Goal: Transaction & Acquisition: Purchase product/service

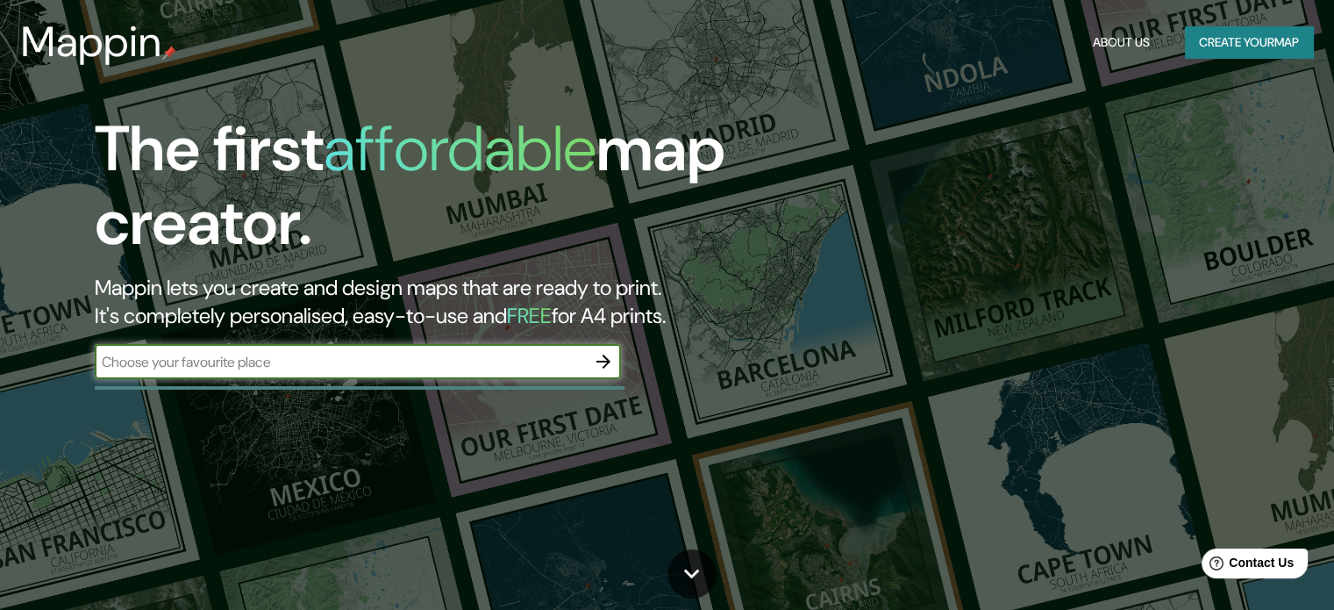
click at [481, 361] on input "text" at bounding box center [340, 362] width 491 height 20
type input "[GEOGRAPHIC_DATA]"
click at [604, 363] on icon "button" at bounding box center [603, 361] width 21 height 21
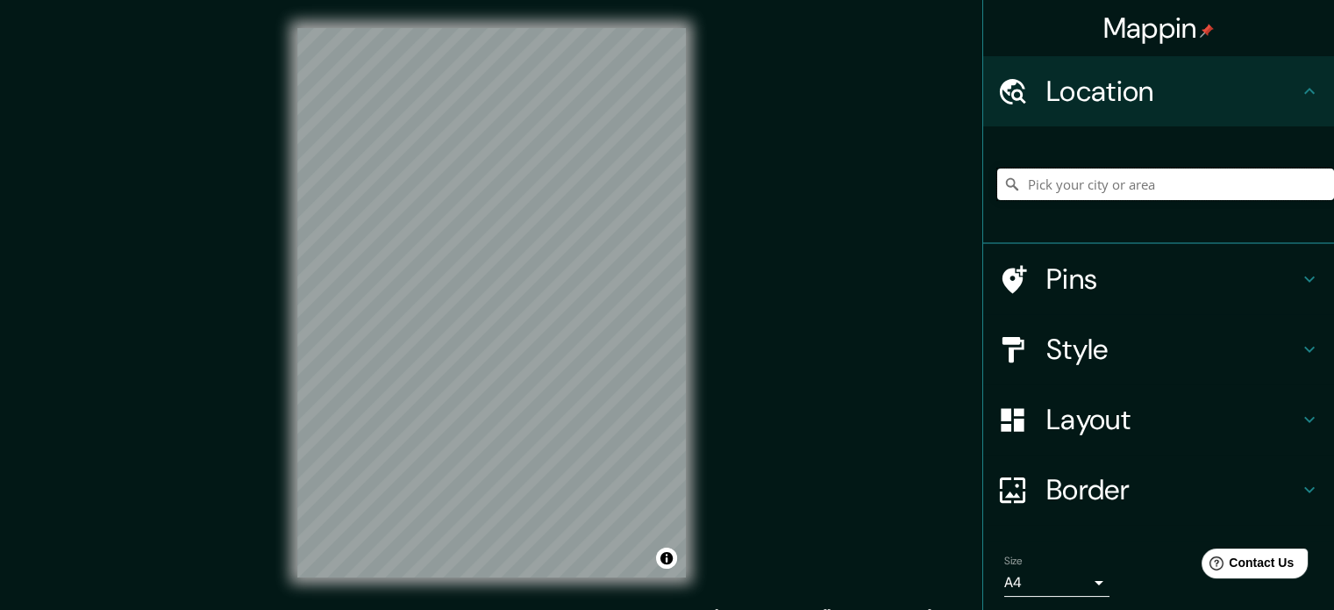
click at [1111, 183] on input "Pick your city or area" at bounding box center [1165, 184] width 337 height 32
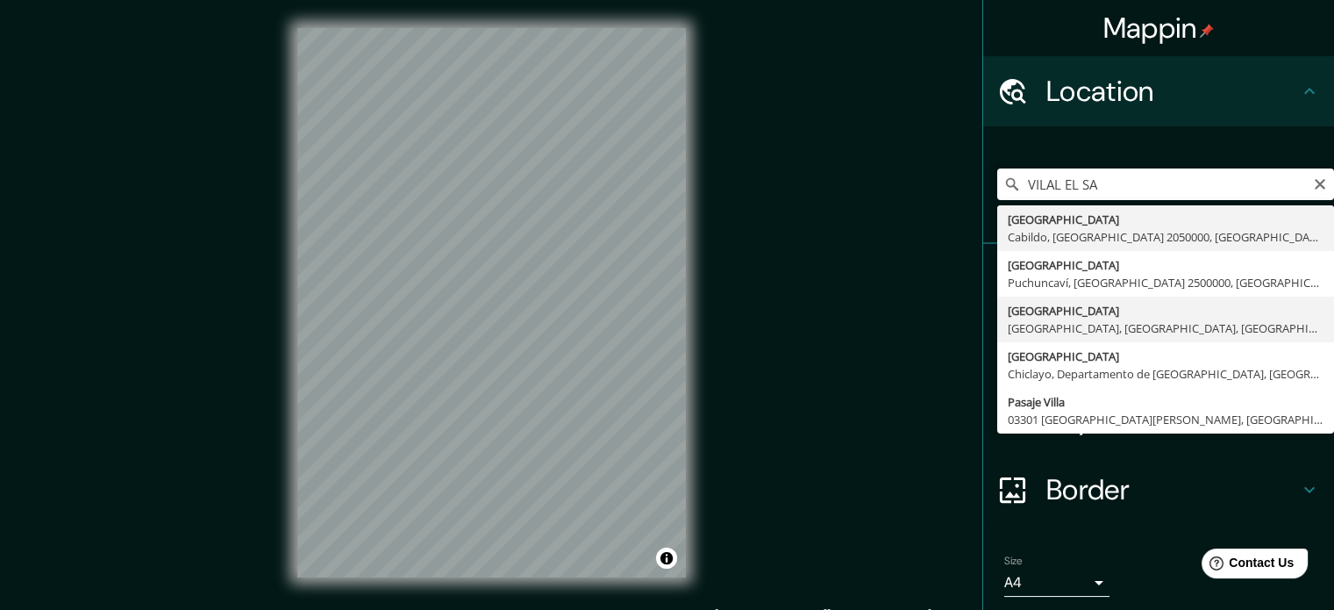
type input "[GEOGRAPHIC_DATA], [GEOGRAPHIC_DATA], [GEOGRAPHIC_DATA], [GEOGRAPHIC_DATA]"
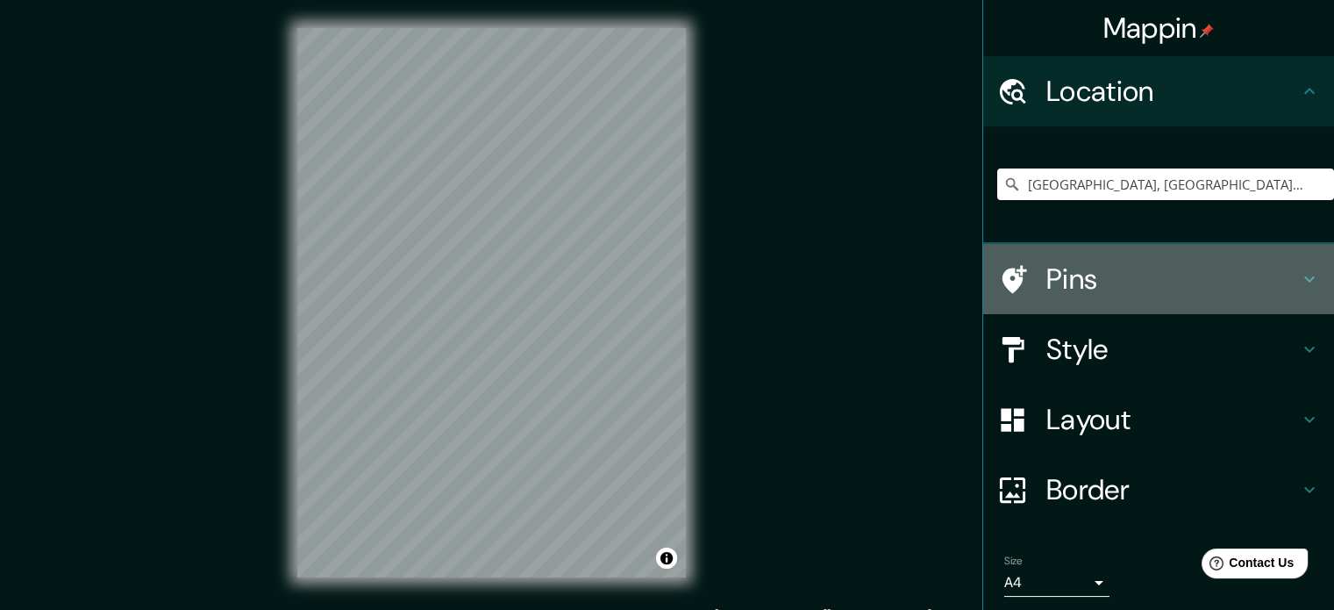
click at [1280, 278] on h4 "Pins" at bounding box center [1173, 278] width 253 height 35
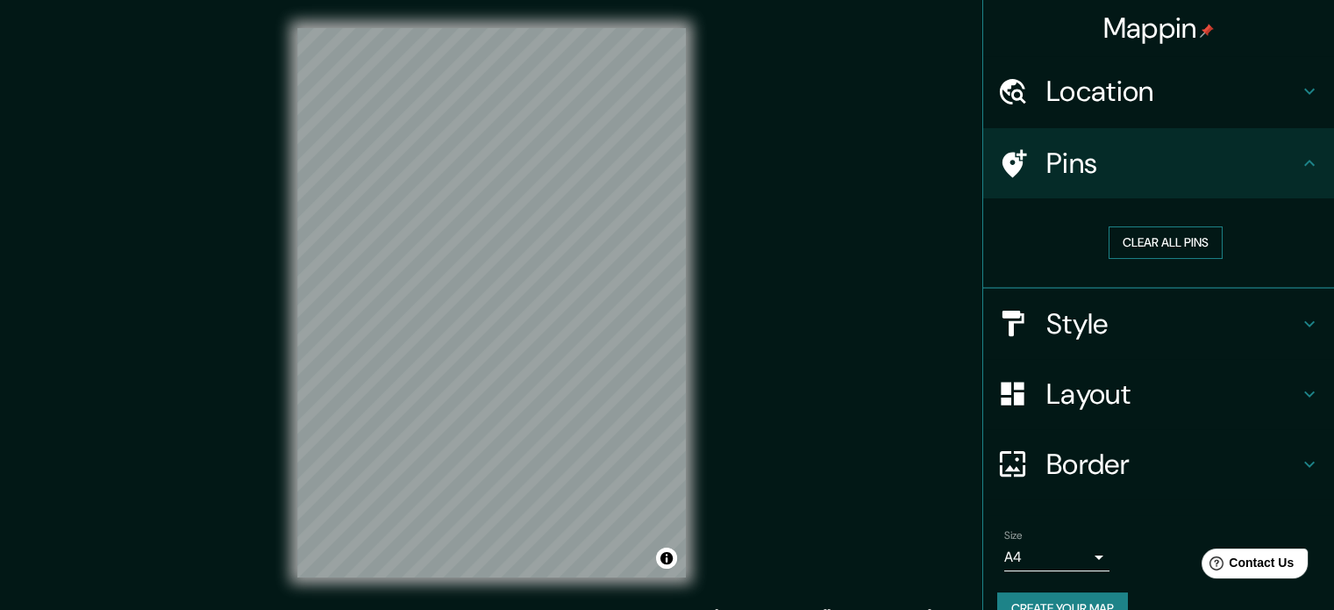
click at [1197, 246] on button "Clear all pins" at bounding box center [1166, 242] width 114 height 32
click at [1299, 154] on icon at bounding box center [1309, 163] width 21 height 21
click at [1003, 157] on icon at bounding box center [1015, 163] width 25 height 28
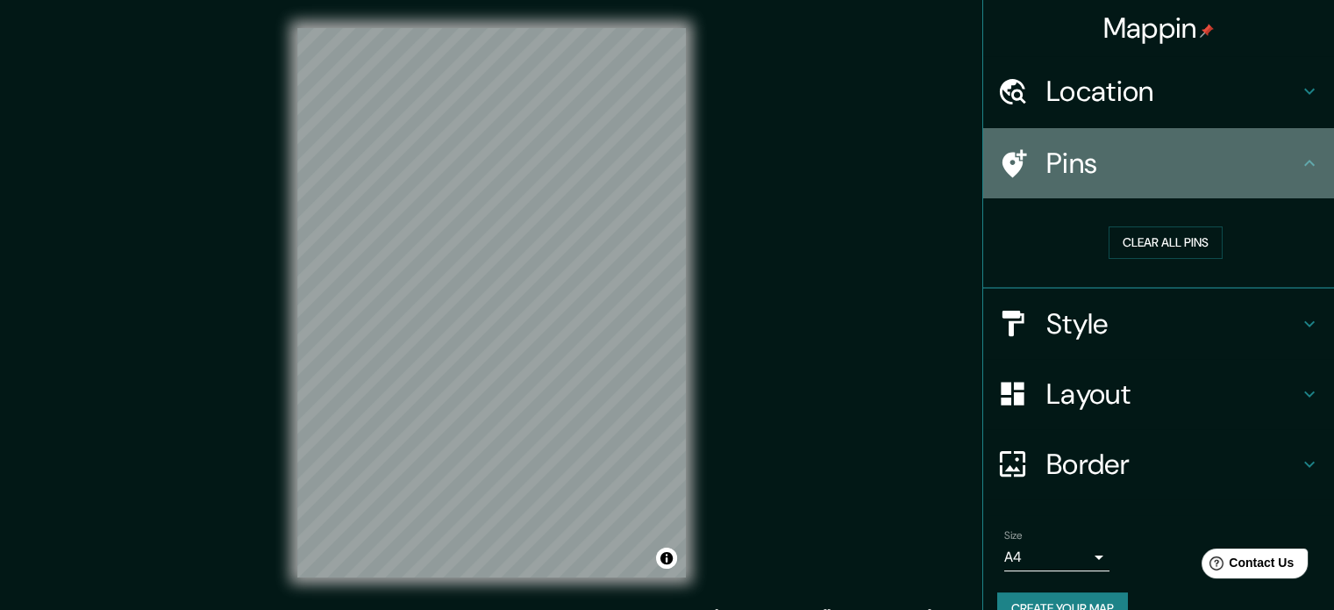
click at [1299, 167] on icon at bounding box center [1309, 163] width 21 height 21
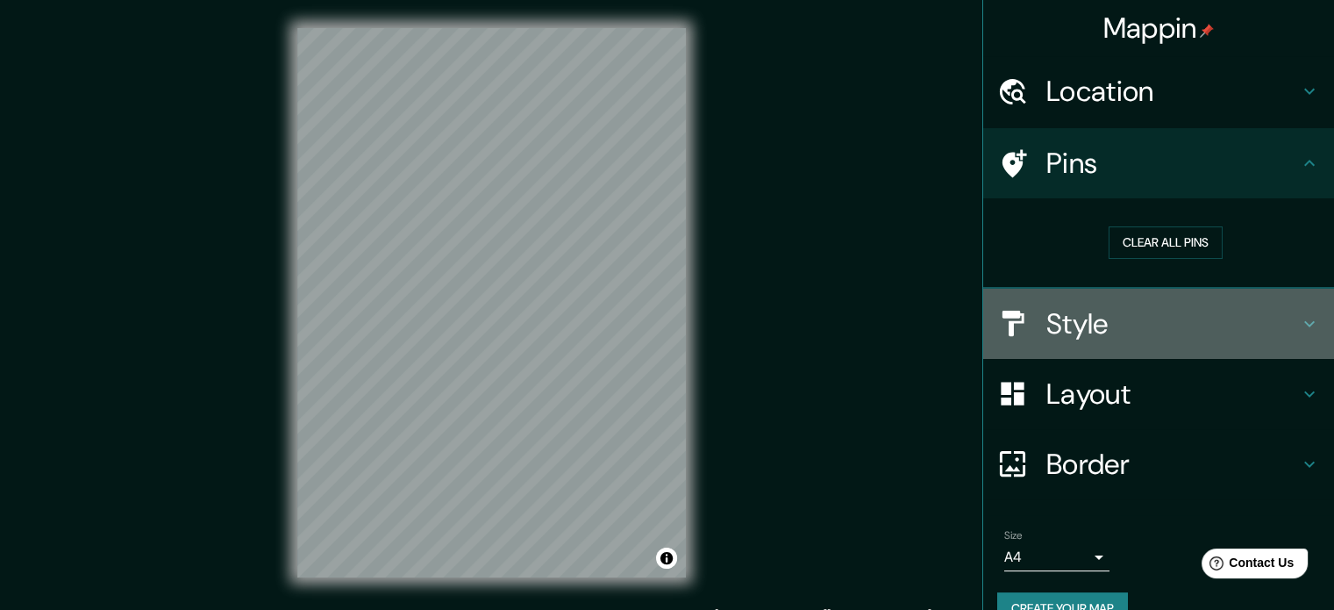
click at [1299, 319] on icon at bounding box center [1309, 323] width 21 height 21
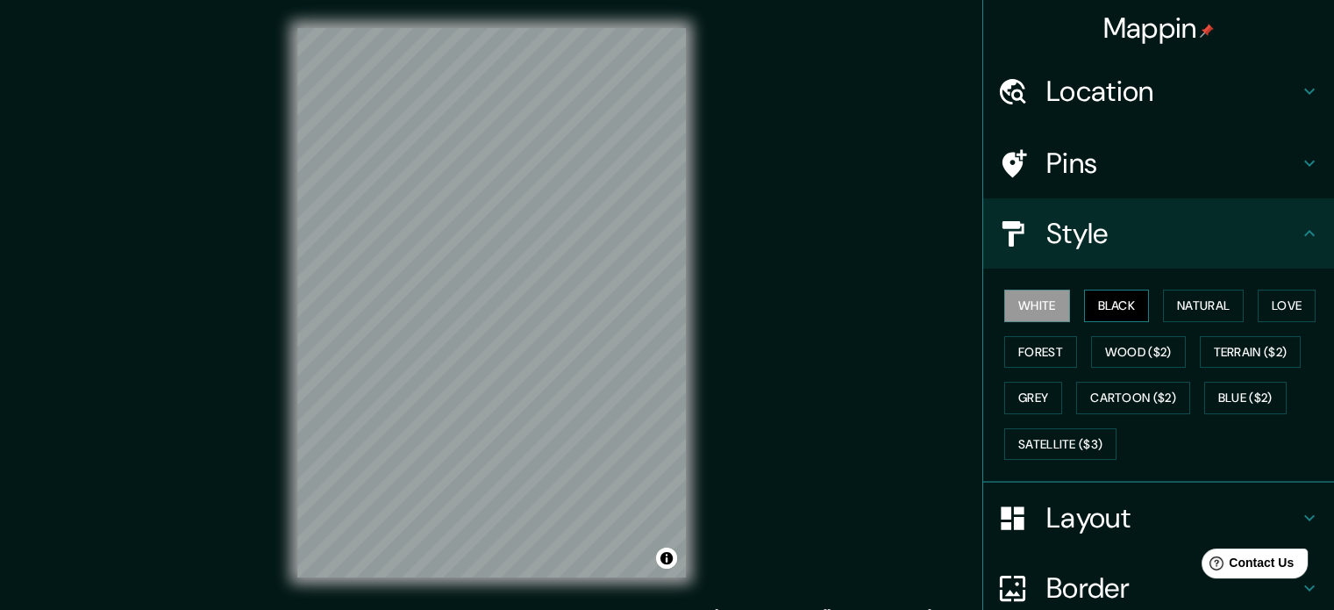
click at [1115, 301] on button "Black" at bounding box center [1117, 305] width 66 height 32
click at [1186, 304] on button "Natural" at bounding box center [1203, 305] width 81 height 32
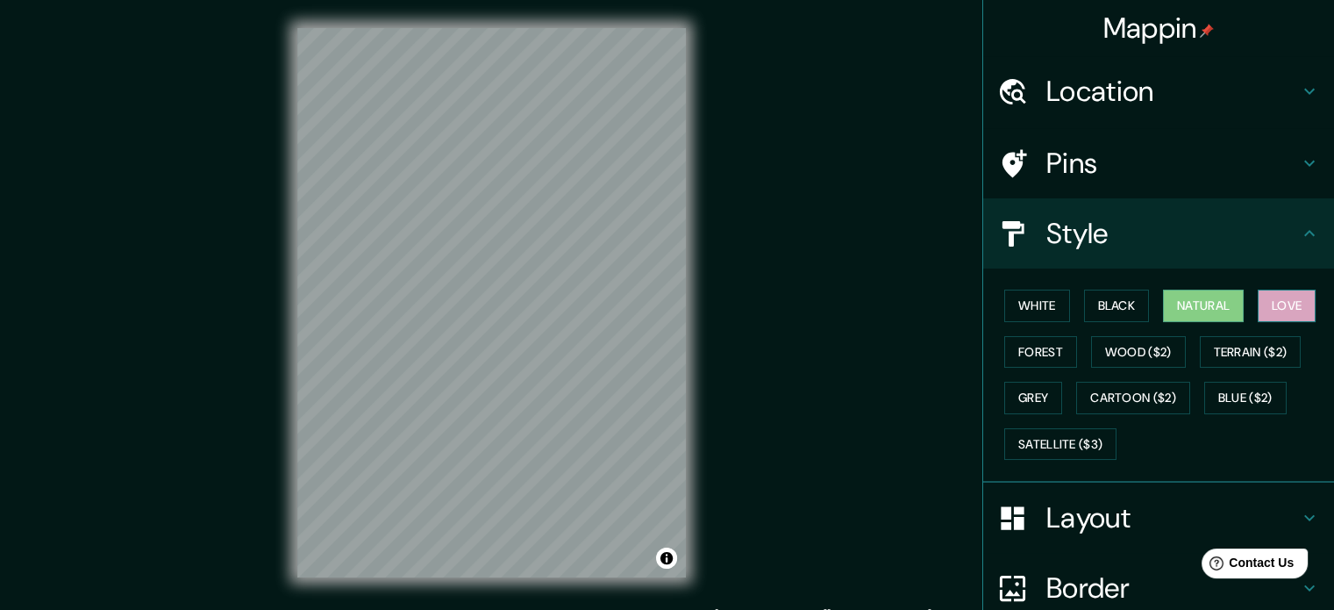
click at [1283, 301] on button "Love" at bounding box center [1287, 305] width 58 height 32
click at [1027, 351] on button "Forest" at bounding box center [1040, 352] width 73 height 32
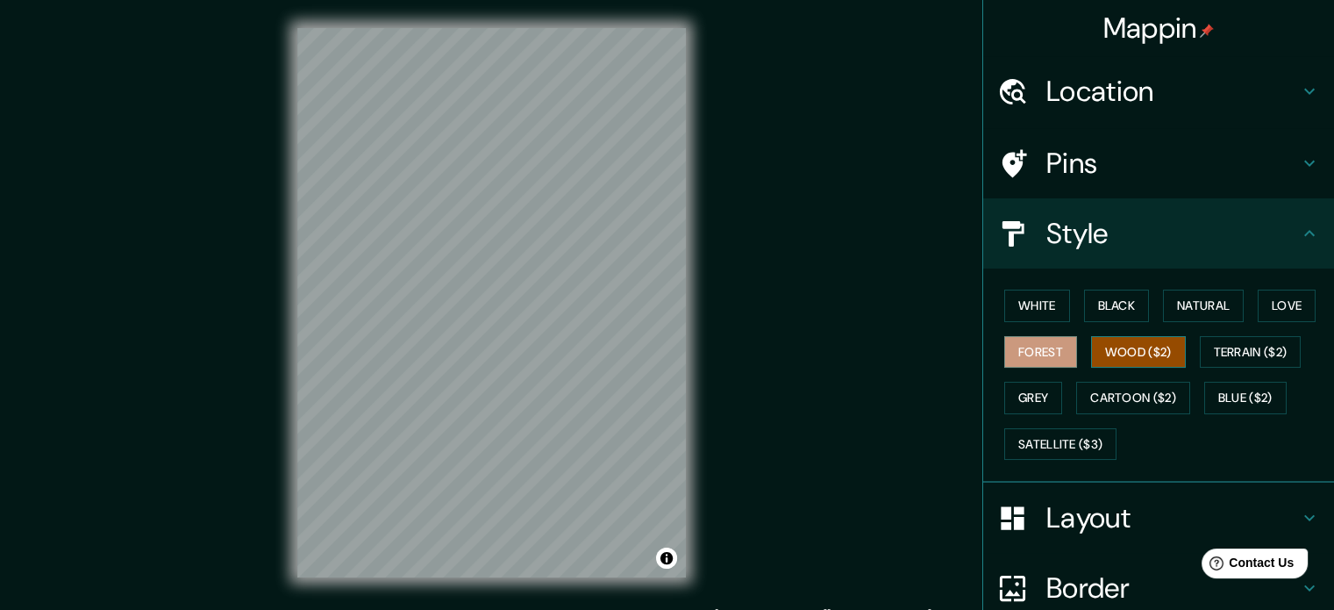
click at [1124, 347] on button "Wood ($2)" at bounding box center [1138, 352] width 95 height 32
click at [1232, 340] on button "Terrain ($2)" at bounding box center [1251, 352] width 102 height 32
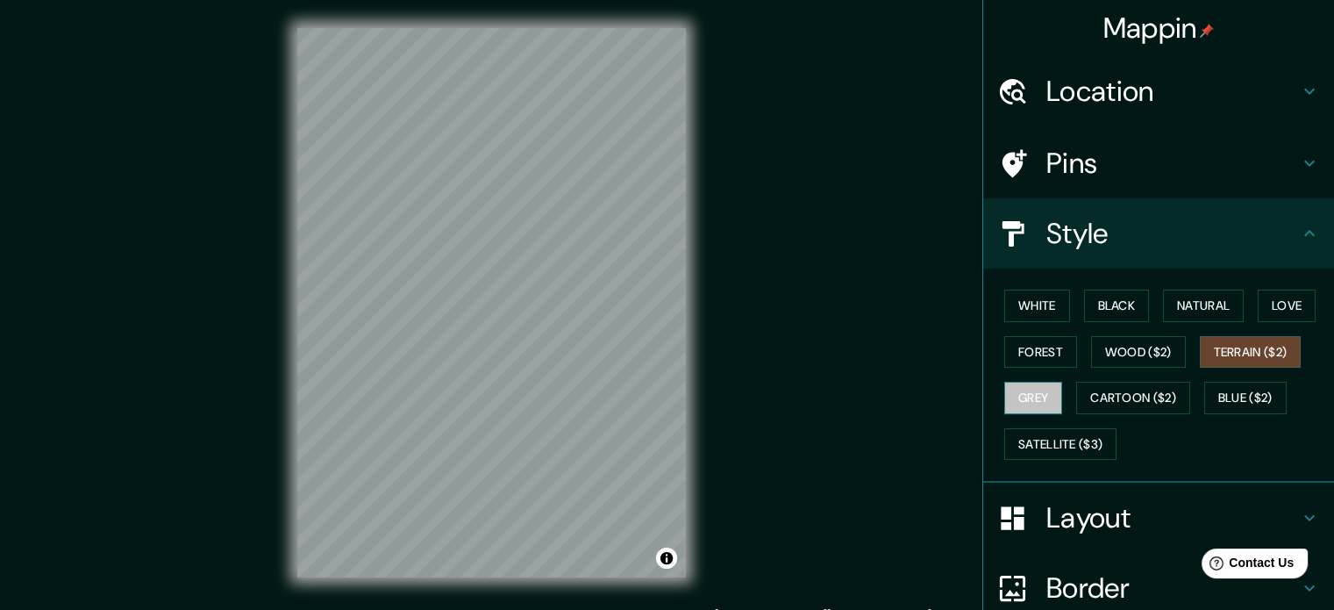
click at [1034, 389] on button "Grey" at bounding box center [1033, 398] width 58 height 32
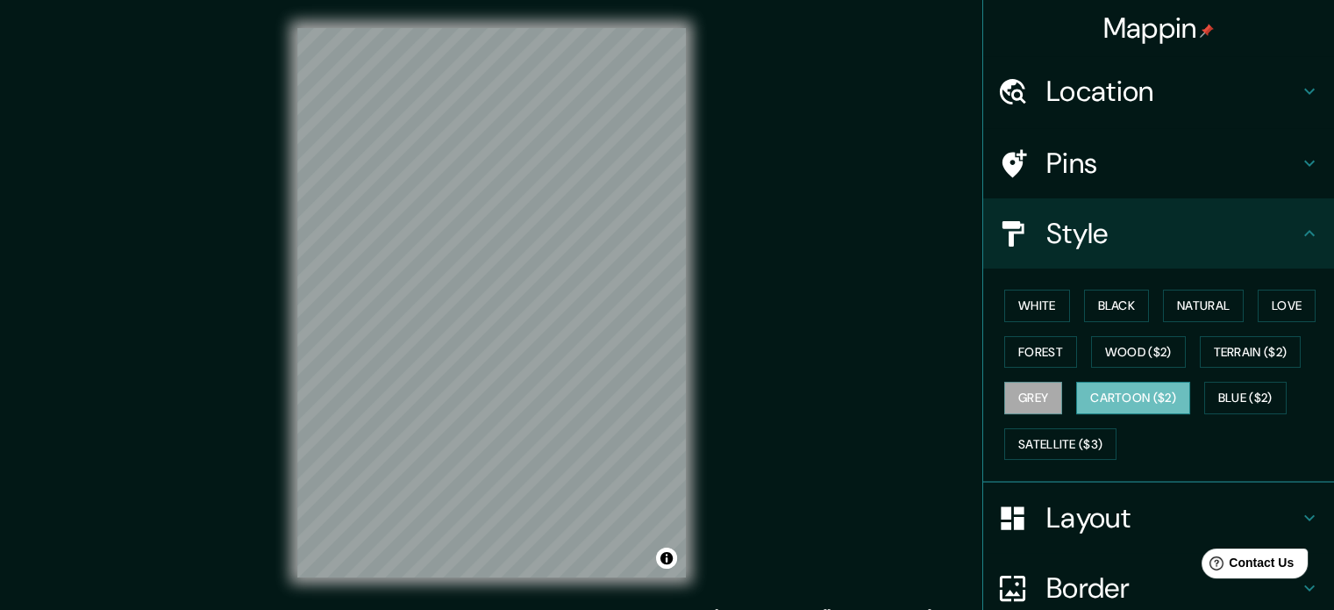
click at [1100, 401] on button "Cartoon ($2)" at bounding box center [1133, 398] width 114 height 32
click at [1264, 397] on button "Blue ($2)" at bounding box center [1245, 398] width 82 height 32
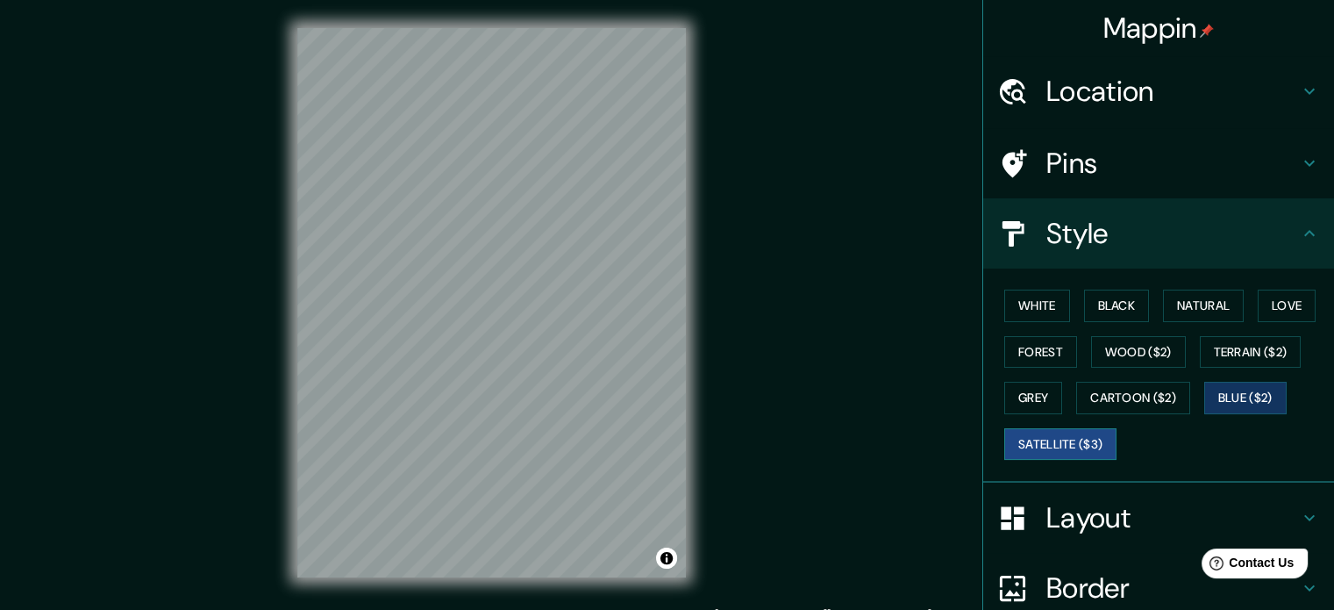
click at [1053, 440] on button "Satellite ($3)" at bounding box center [1060, 444] width 112 height 32
click at [1032, 304] on button "White" at bounding box center [1037, 305] width 66 height 32
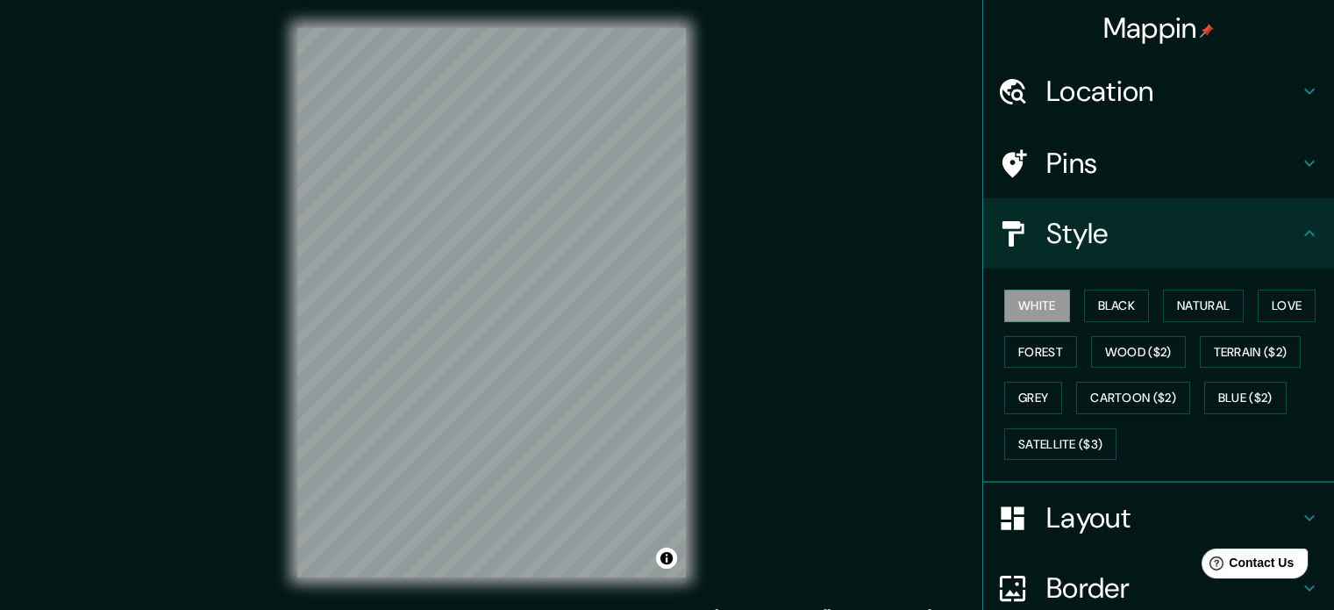
click at [1143, 514] on h4 "Layout" at bounding box center [1173, 517] width 253 height 35
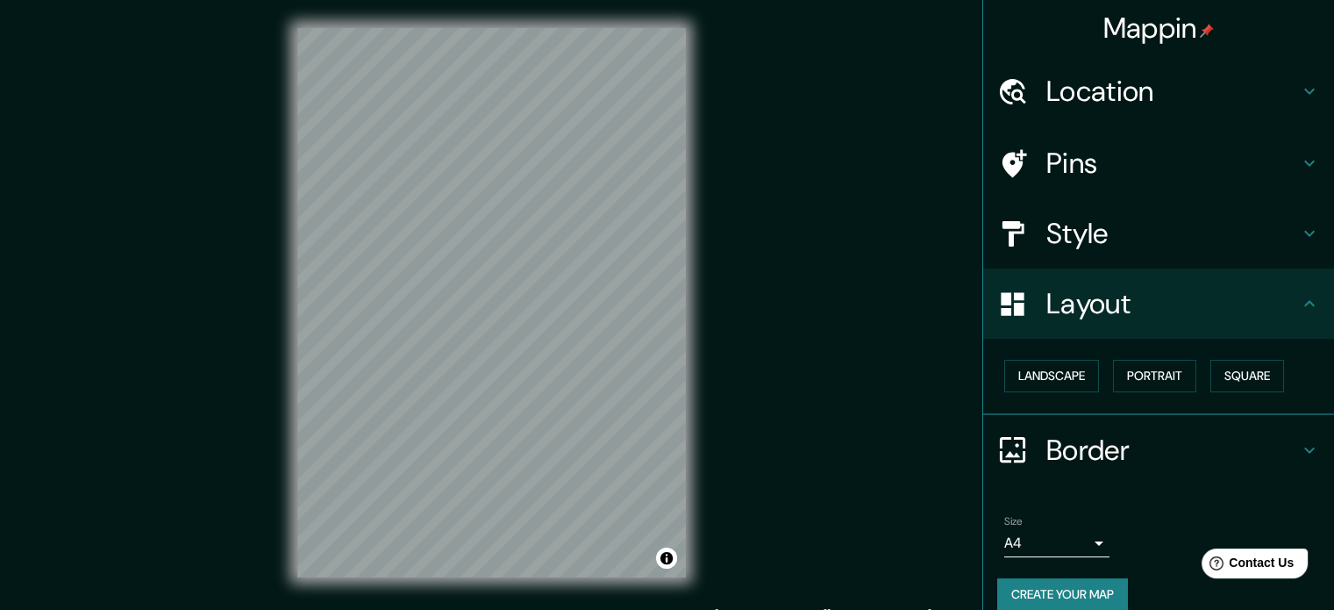
scroll to position [19, 0]
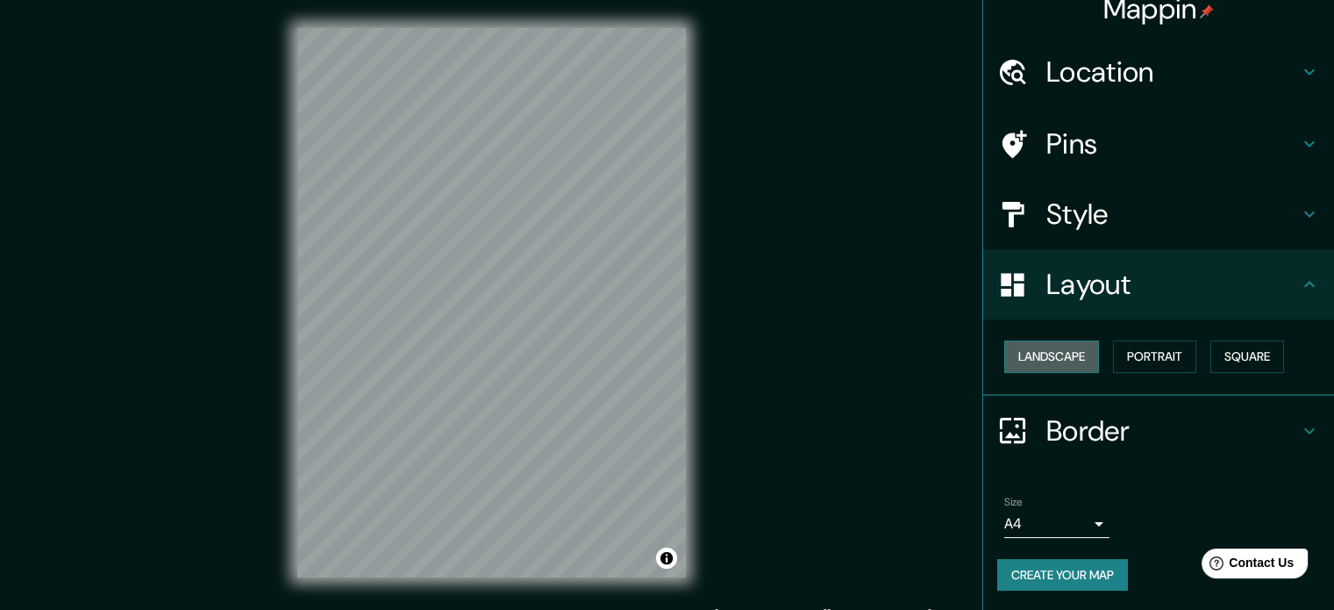
click at [1048, 357] on button "Landscape" at bounding box center [1051, 356] width 95 height 32
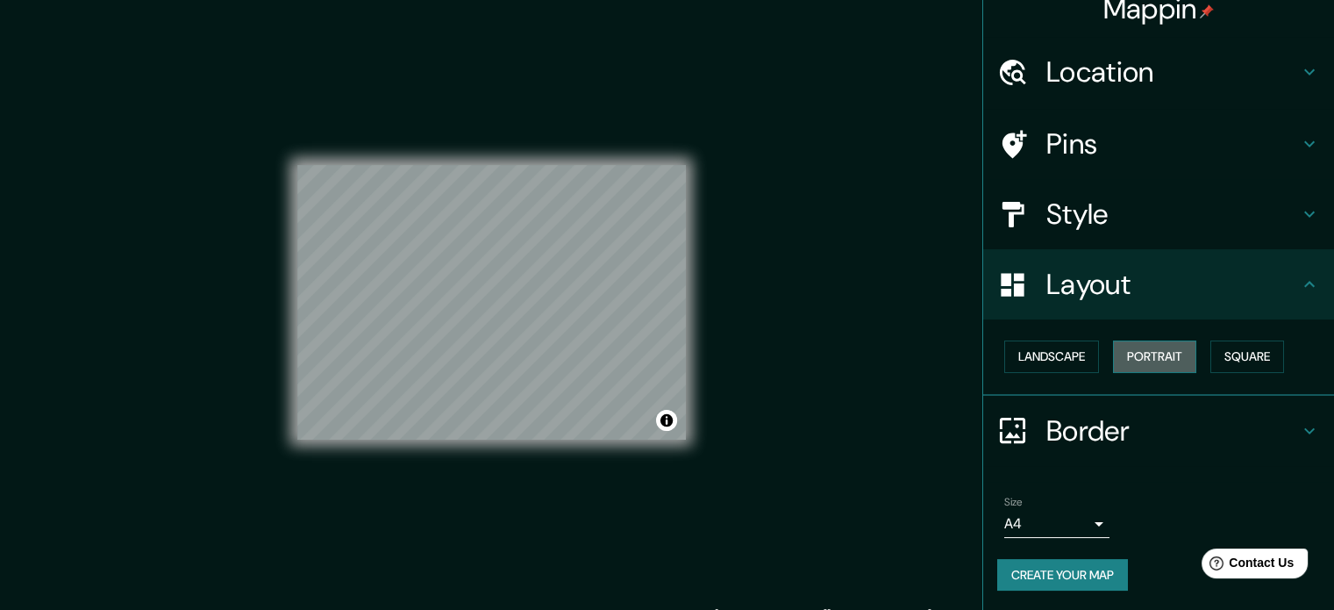
click at [1132, 354] on button "Portrait" at bounding box center [1154, 356] width 83 height 32
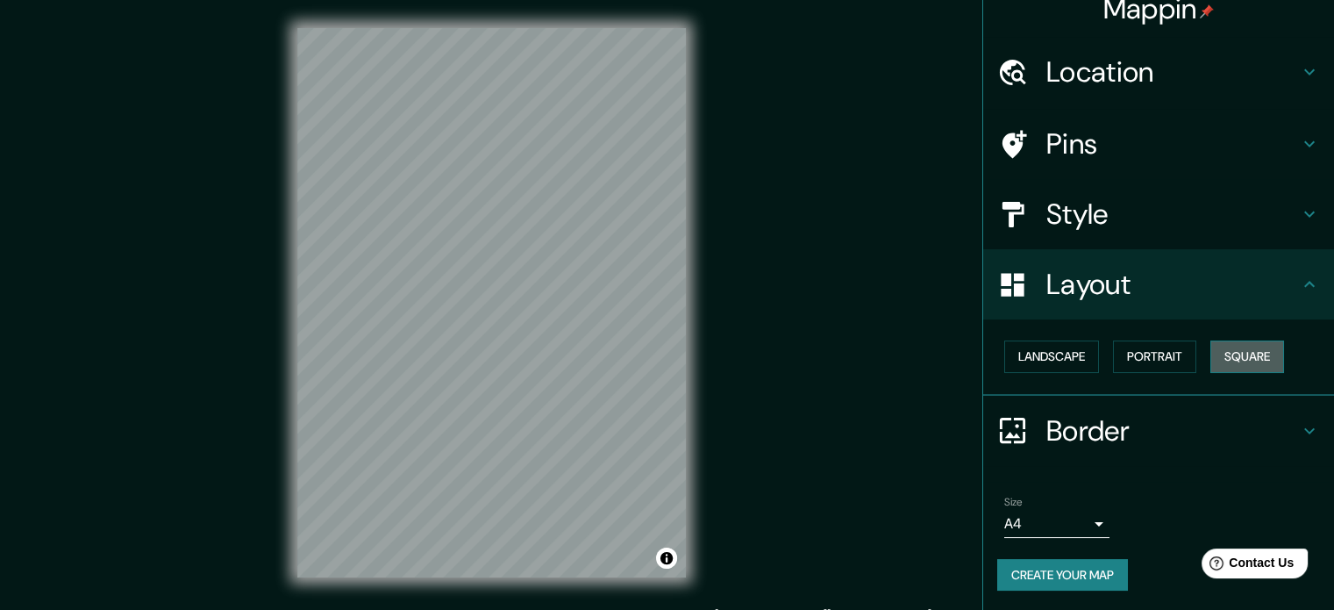
click at [1232, 359] on button "Square" at bounding box center [1248, 356] width 74 height 32
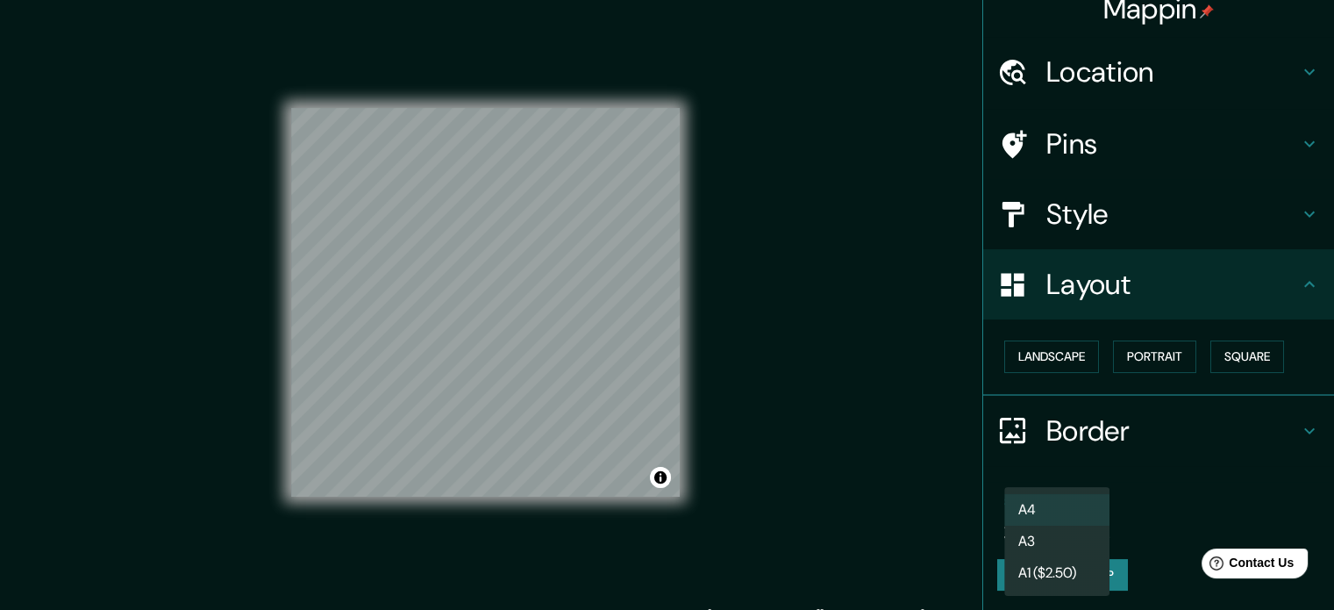
click at [1079, 515] on body "Mappin Location [GEOGRAPHIC_DATA], [GEOGRAPHIC_DATA], [GEOGRAPHIC_DATA], [GEOGR…" at bounding box center [667, 305] width 1334 height 610
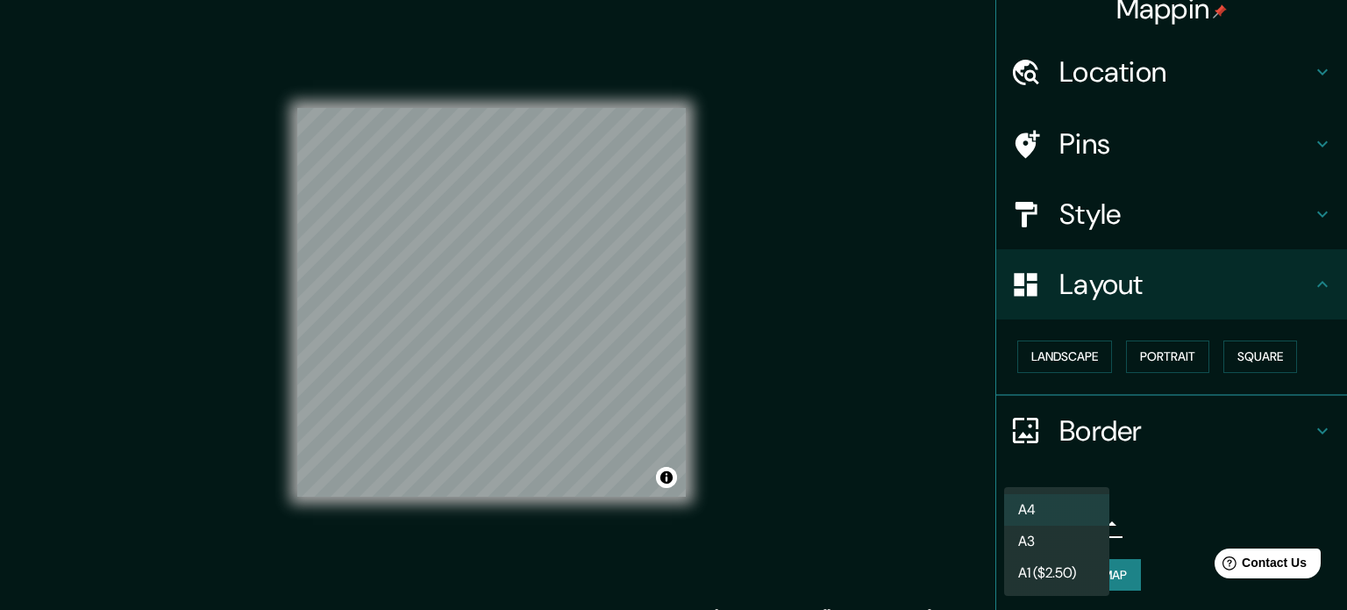
click at [1083, 525] on li "A3" at bounding box center [1056, 541] width 105 height 32
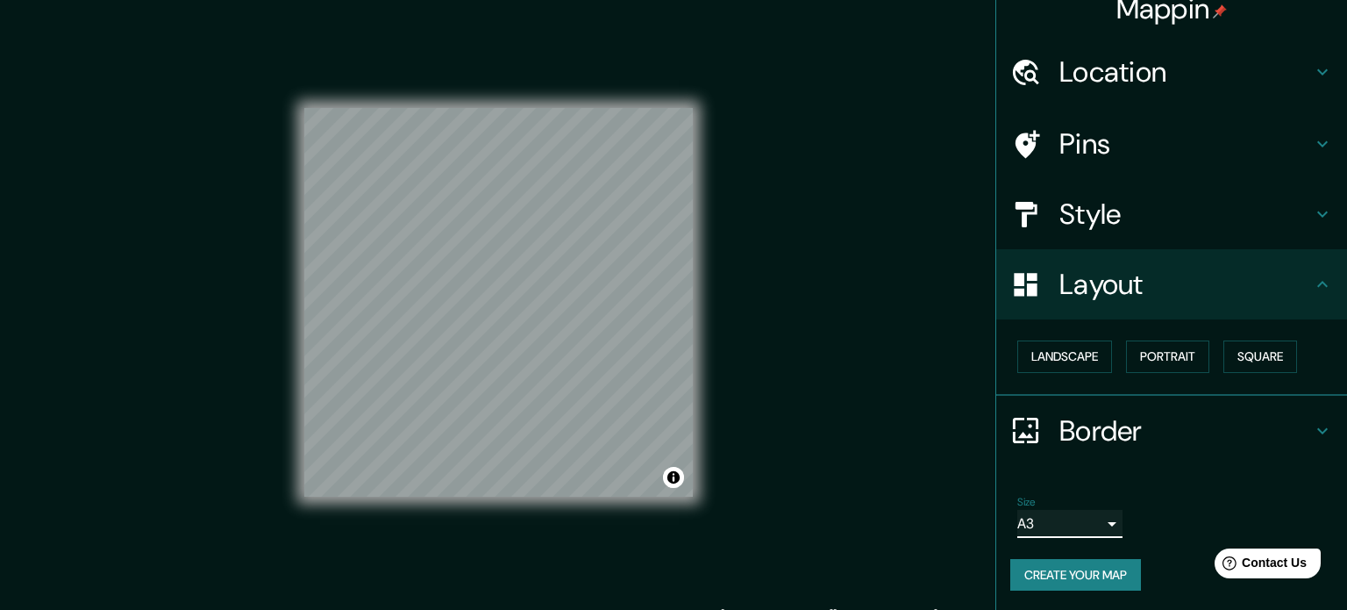
type input "a4"
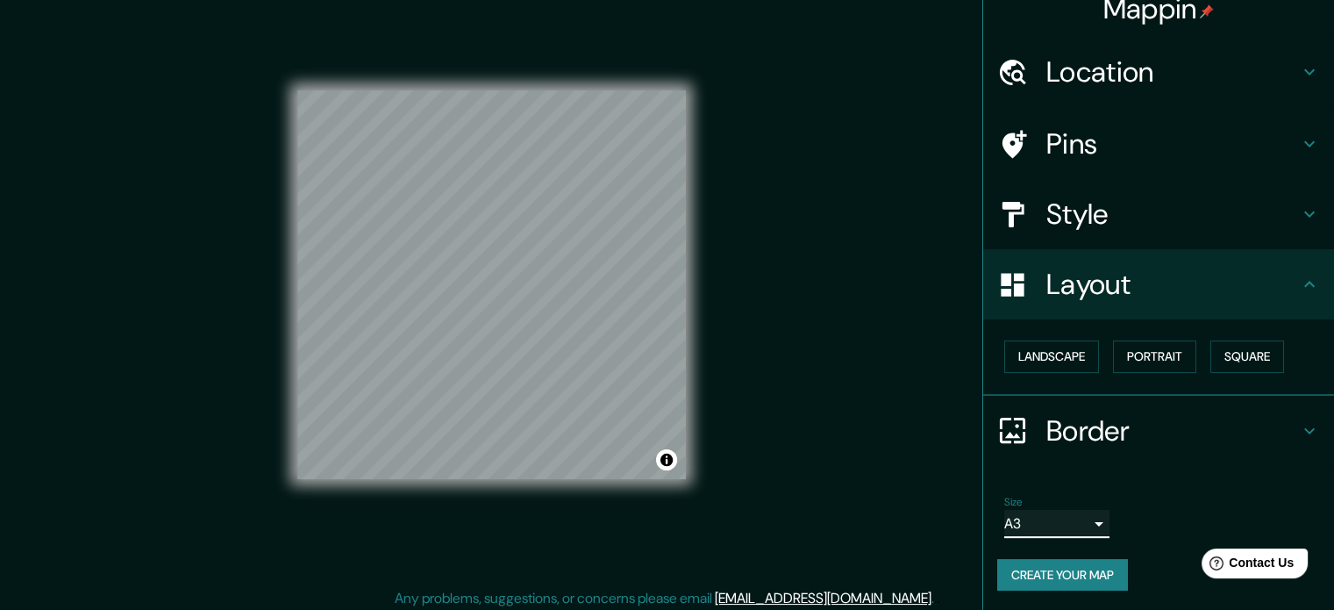
scroll to position [23, 0]
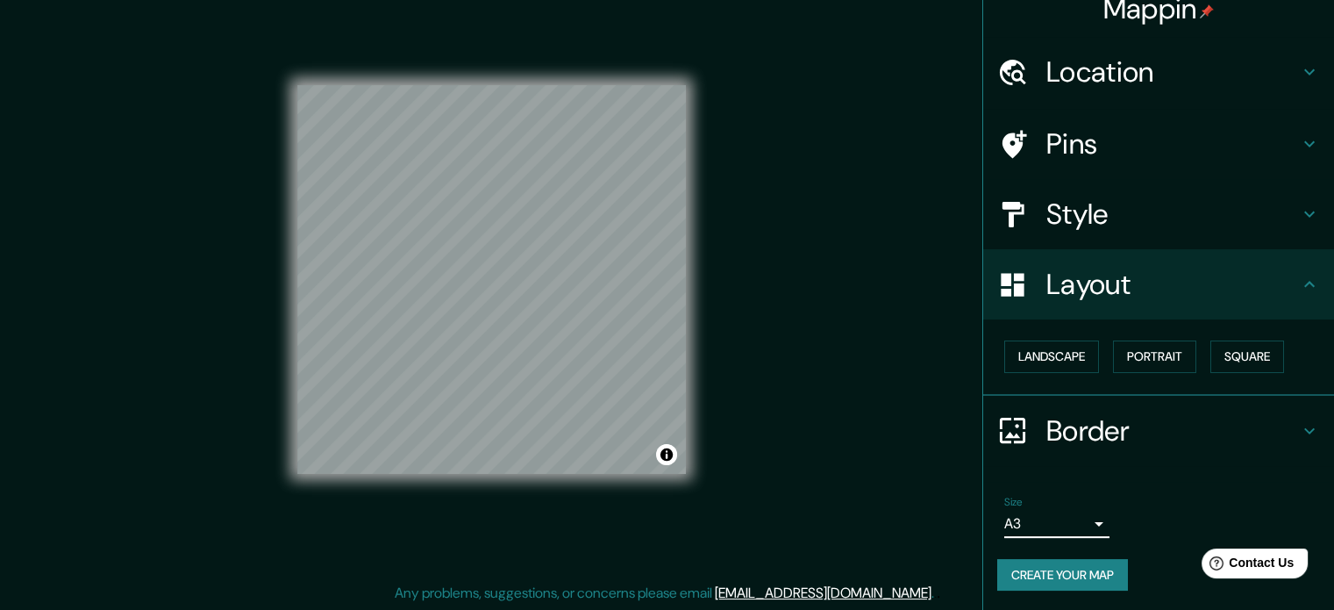
click at [1076, 568] on button "Create your map" at bounding box center [1062, 575] width 131 height 32
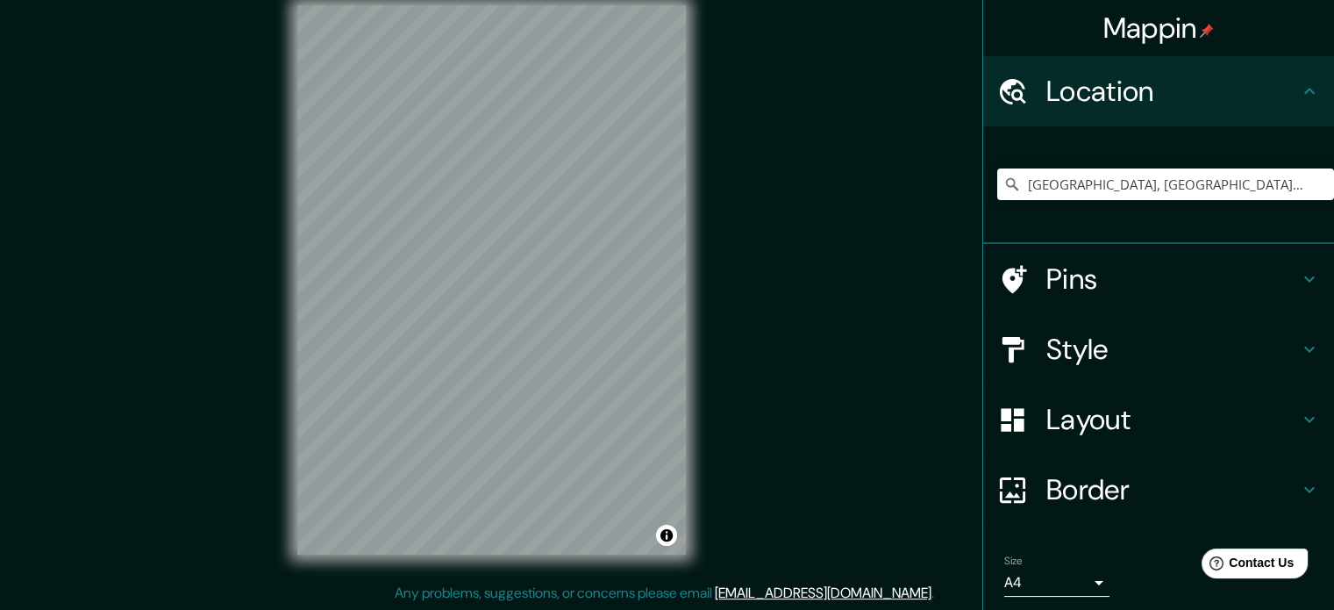
scroll to position [60, 0]
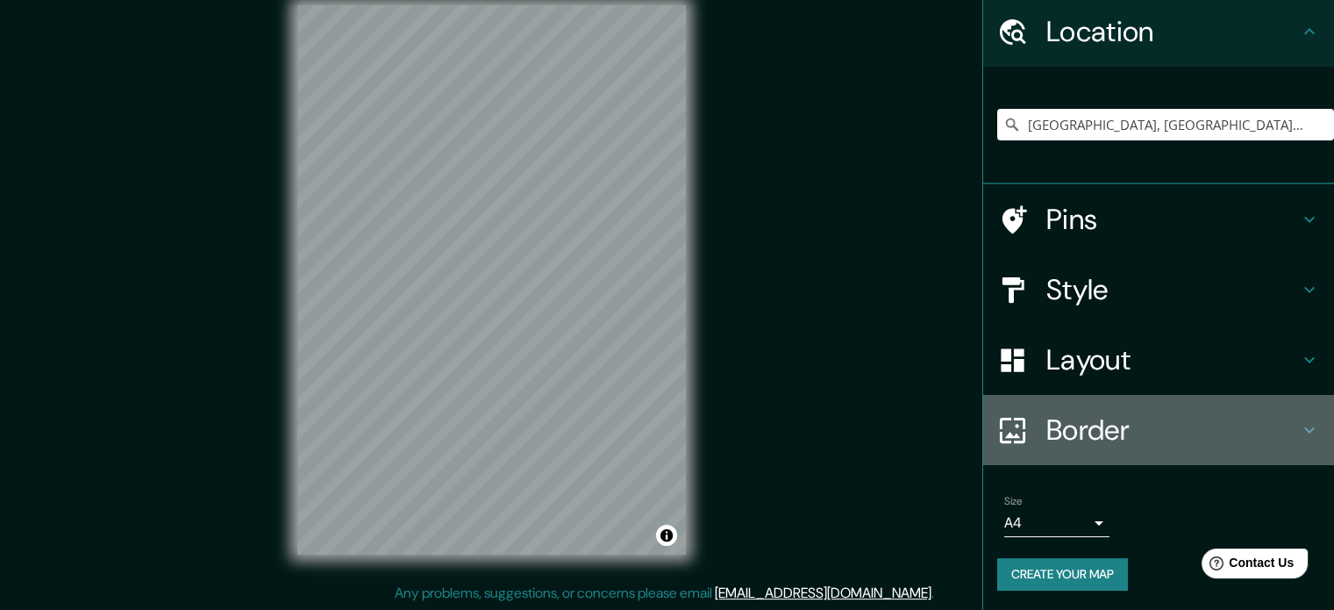
click at [1140, 434] on h4 "Border" at bounding box center [1173, 429] width 253 height 35
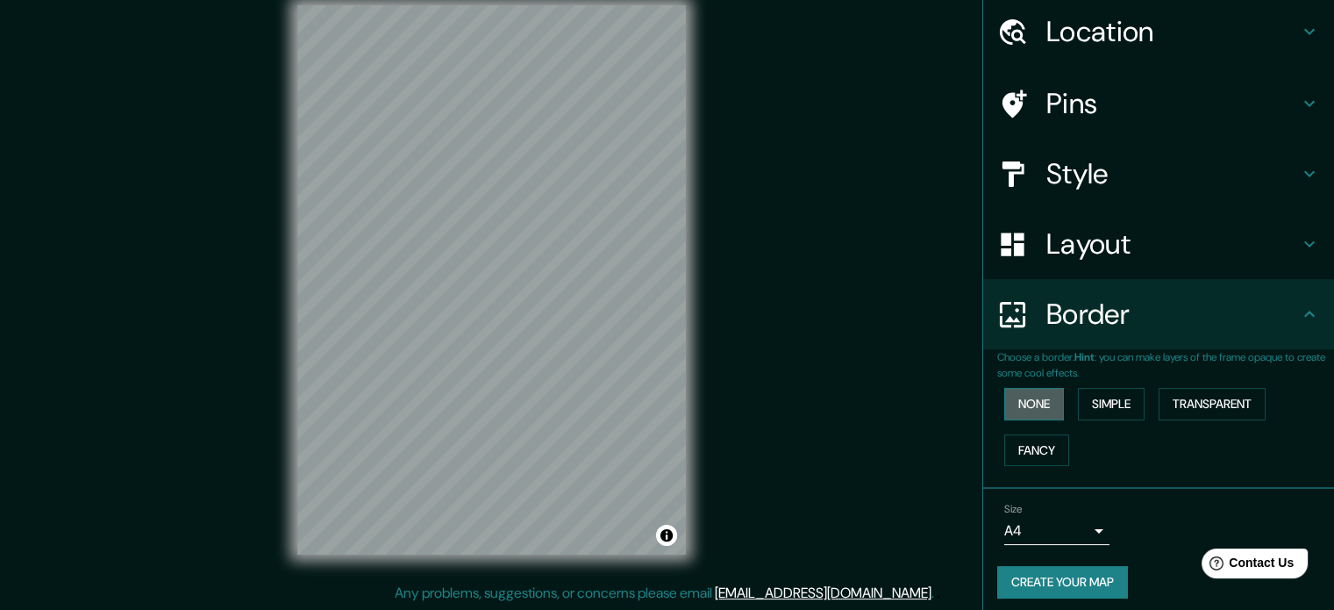
click at [1028, 399] on button "None" at bounding box center [1034, 404] width 60 height 32
click at [1137, 51] on div "Location" at bounding box center [1158, 31] width 351 height 70
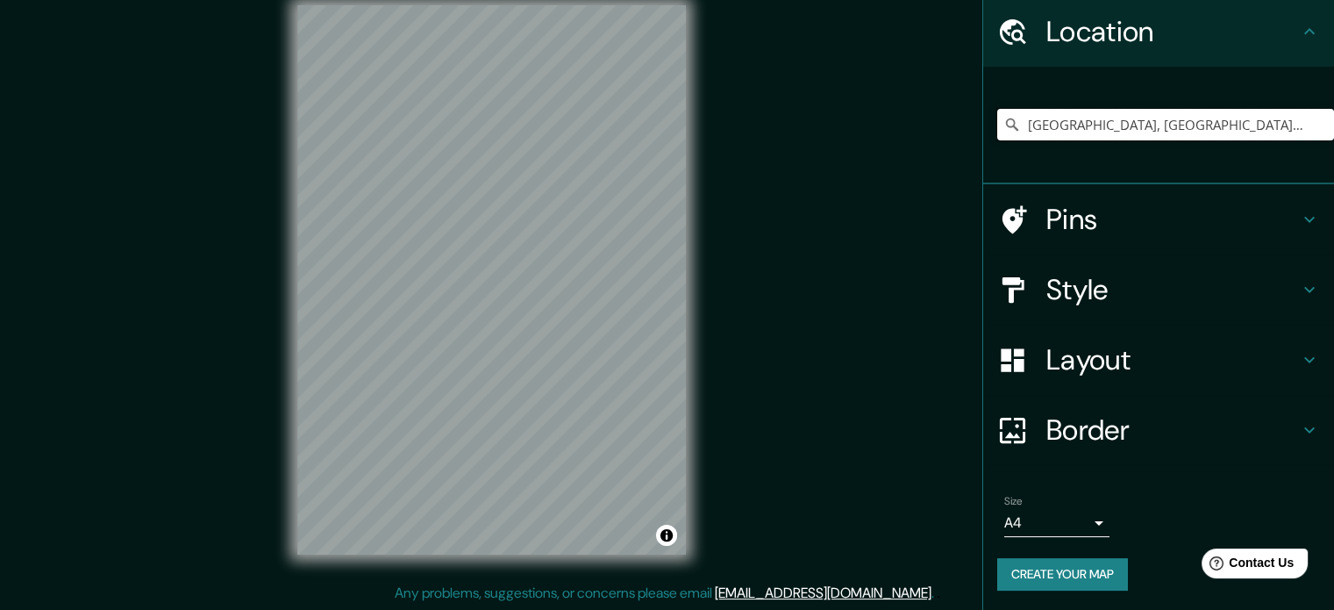
click at [1273, 131] on input "[GEOGRAPHIC_DATA], [GEOGRAPHIC_DATA], [GEOGRAPHIC_DATA], [GEOGRAPHIC_DATA]" at bounding box center [1165, 125] width 337 height 32
click at [888, 343] on div "Mappin Location Villa El Salvador, Lima, Provincia de Lima, Perú Pins Style Lay…" at bounding box center [667, 293] width 1334 height 633
click at [1087, 120] on input "[GEOGRAPHIC_DATA], [GEOGRAPHIC_DATA], [GEOGRAPHIC_DATA], [GEOGRAPHIC_DATA]" at bounding box center [1165, 125] width 337 height 32
click at [853, 200] on div "Mappin Location Villa El Salvador, Lima, Provincia de Lima, Perú Pins Style Lay…" at bounding box center [667, 293] width 1334 height 633
click at [925, 379] on div "Mappin Location Villa El Salvador, Lima, Provincia de Lima, Perú Pins Style Lay…" at bounding box center [667, 293] width 1334 height 633
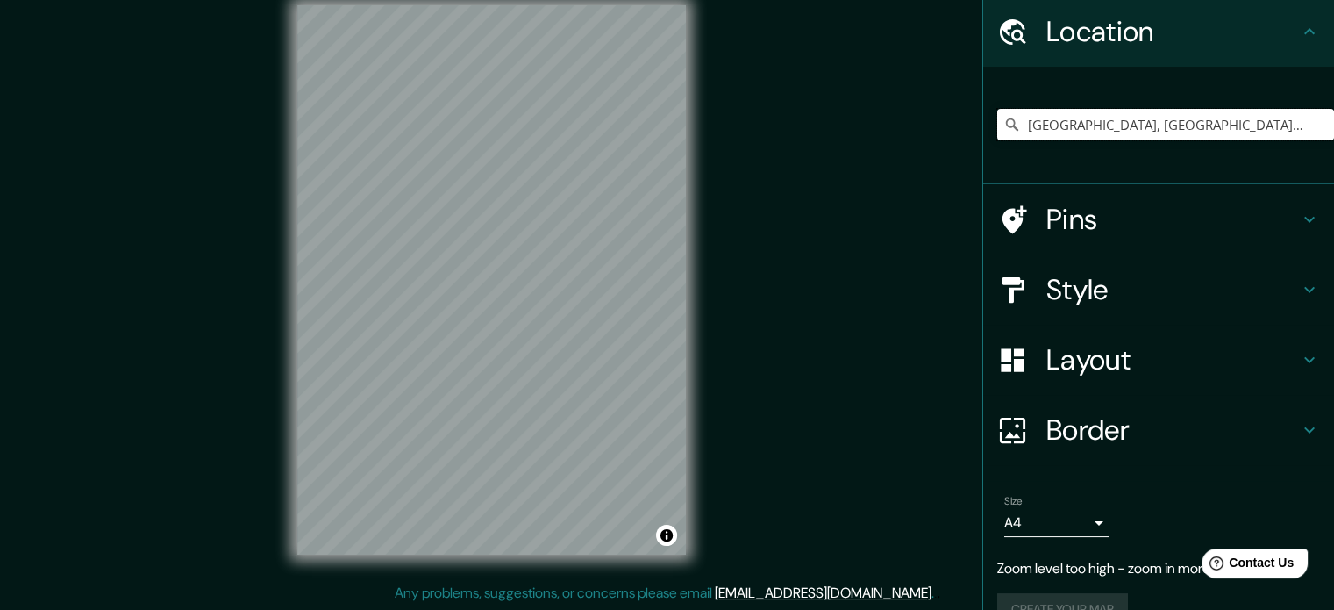
click at [1104, 132] on input "[GEOGRAPHIC_DATA], [GEOGRAPHIC_DATA], [GEOGRAPHIC_DATA], [GEOGRAPHIC_DATA]" at bounding box center [1165, 125] width 337 height 32
click at [1097, 129] on input "[GEOGRAPHIC_DATA], [GEOGRAPHIC_DATA], [GEOGRAPHIC_DATA], [GEOGRAPHIC_DATA]" at bounding box center [1165, 125] width 337 height 32
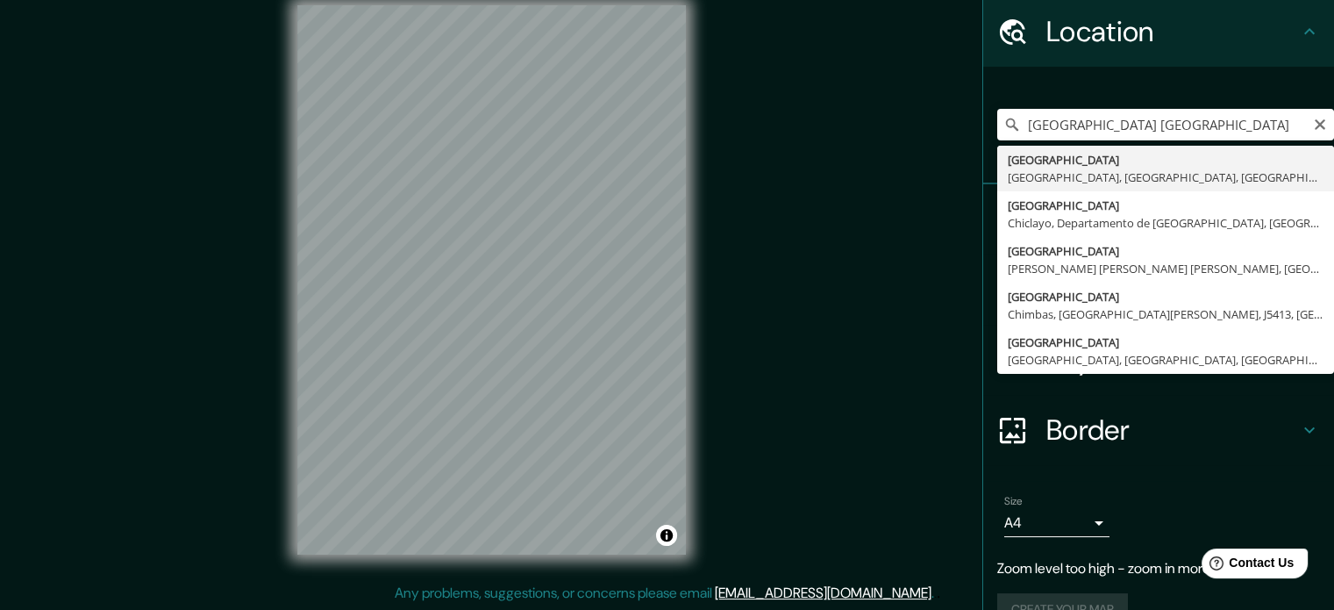
type input "[GEOGRAPHIC_DATA], [GEOGRAPHIC_DATA], [GEOGRAPHIC_DATA], [GEOGRAPHIC_DATA]"
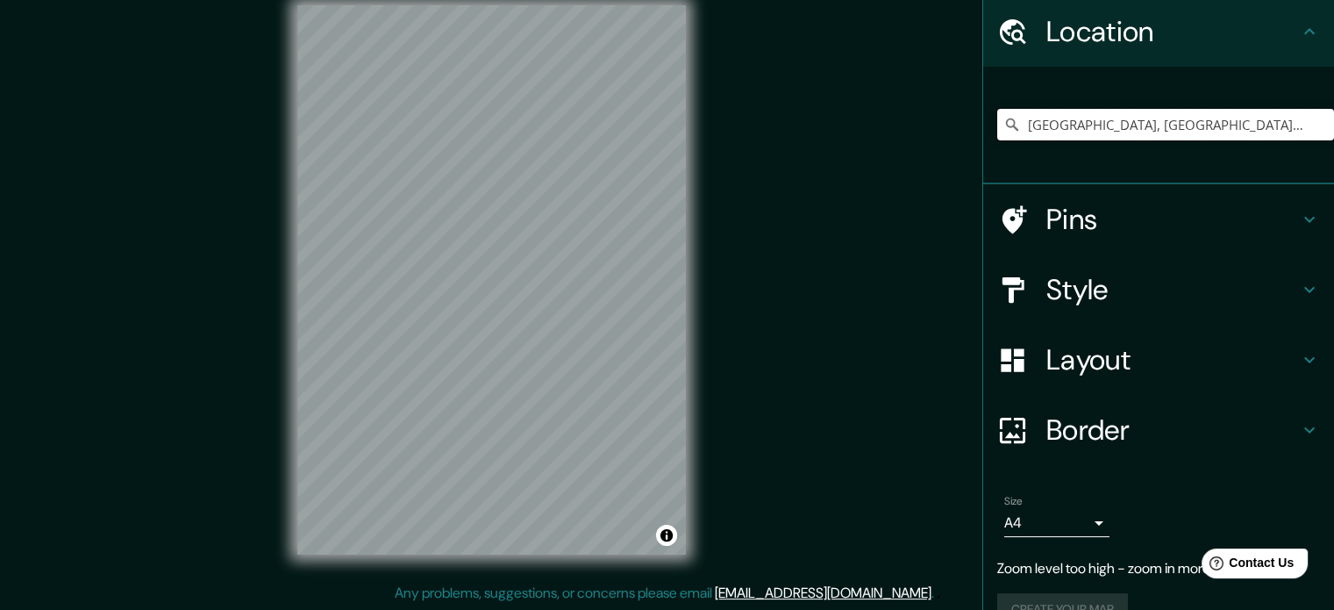
scroll to position [0, 0]
click at [1091, 522] on body "Mappin Location Villa El Salvador, Lima, Provincia de Lima, Perú Pins Style Lay…" at bounding box center [667, 282] width 1334 height 610
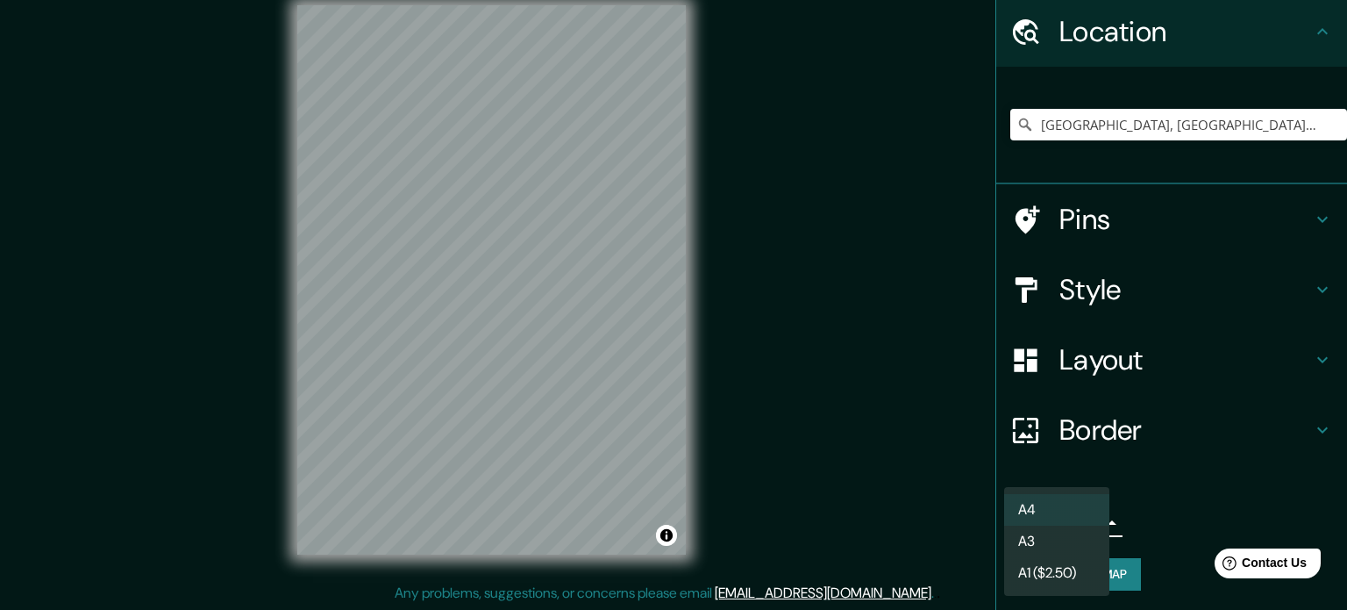
click at [1076, 540] on li "A3" at bounding box center [1056, 541] width 105 height 32
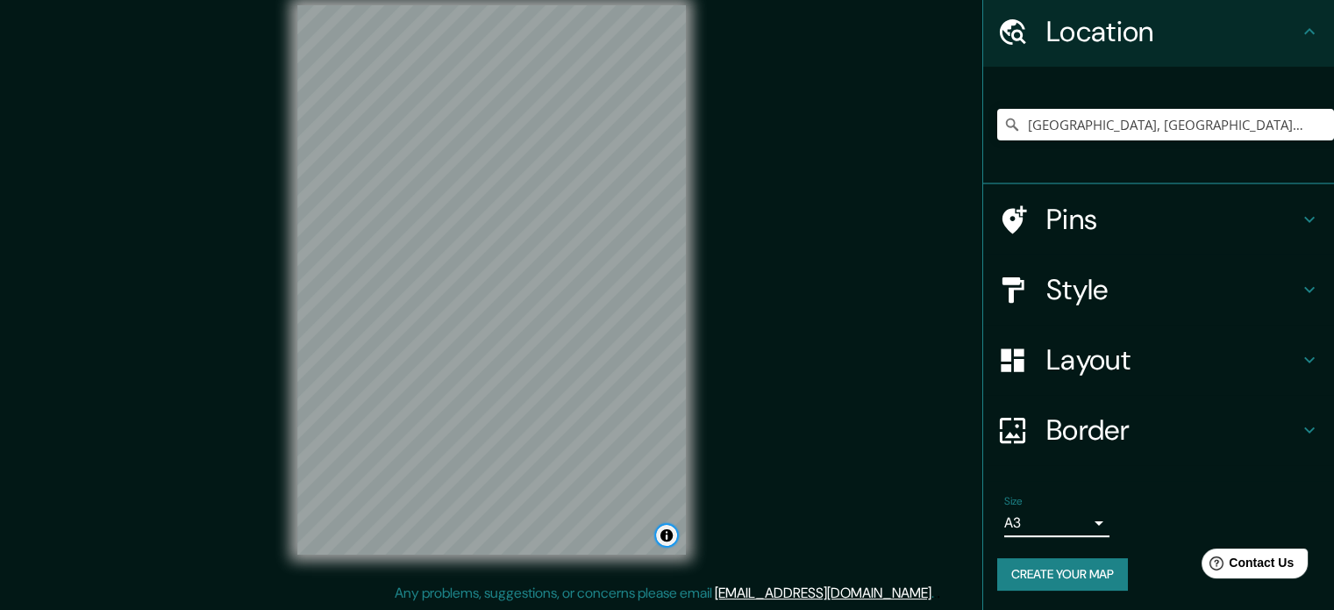
click at [667, 544] on button "Toggle attribution" at bounding box center [666, 535] width 21 height 21
click at [667, 543] on button "Toggle attribution" at bounding box center [666, 535] width 21 height 21
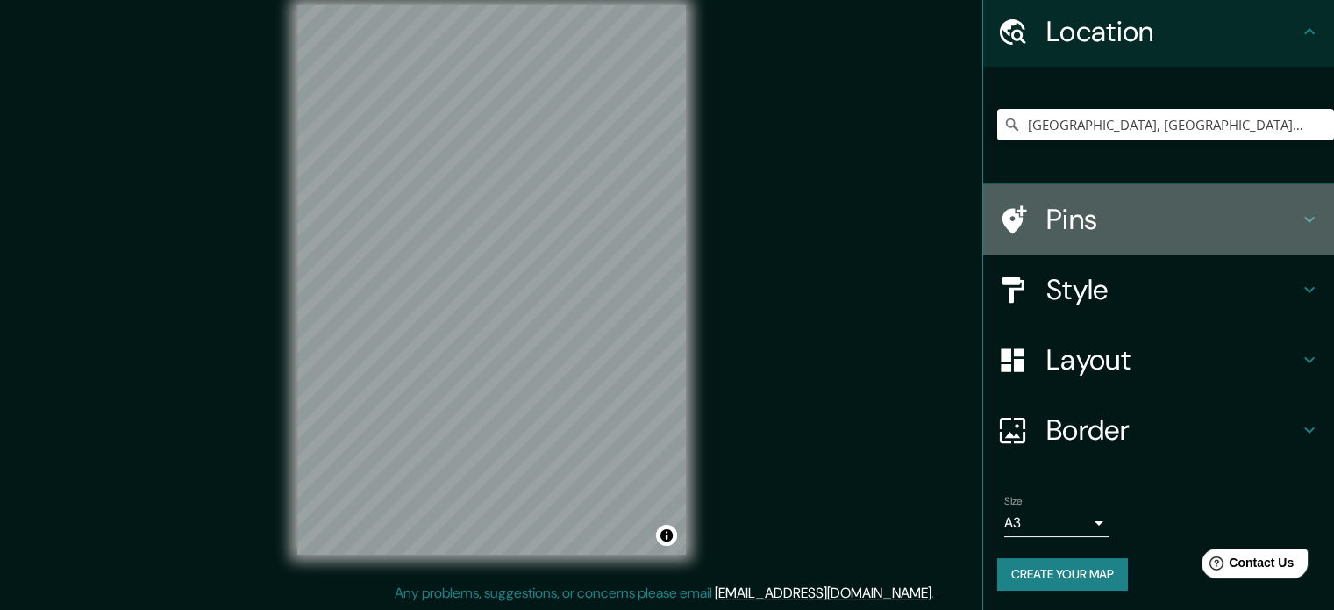
click at [1161, 213] on h4 "Pins" at bounding box center [1173, 219] width 253 height 35
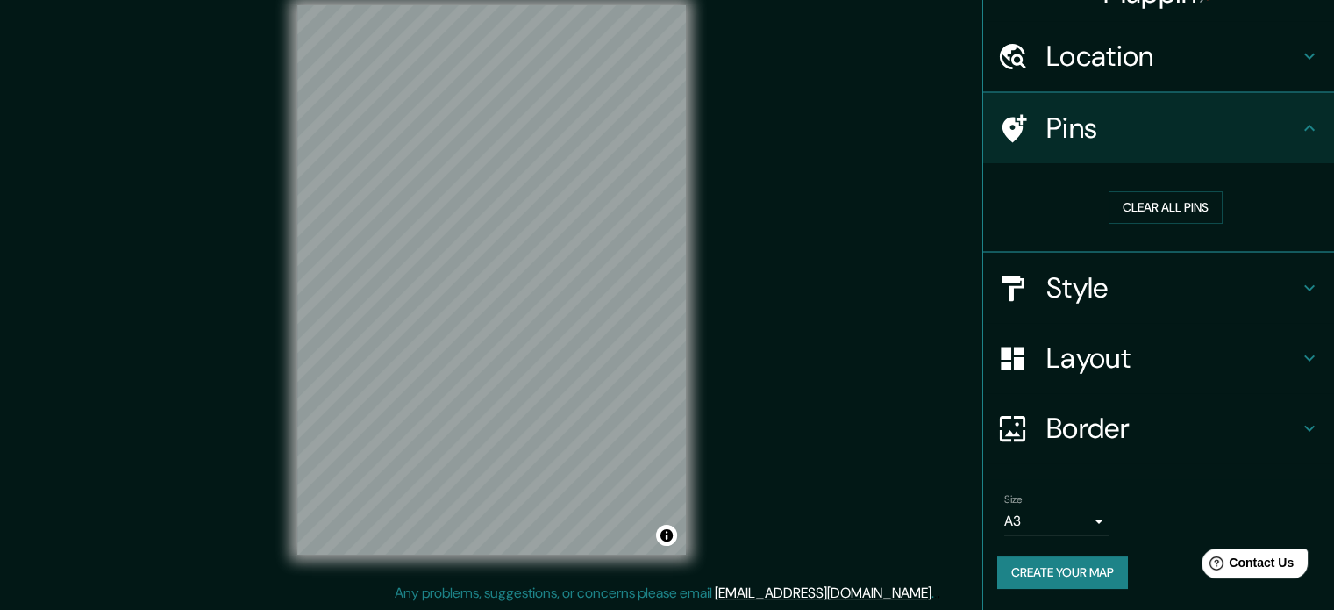
scroll to position [33, 0]
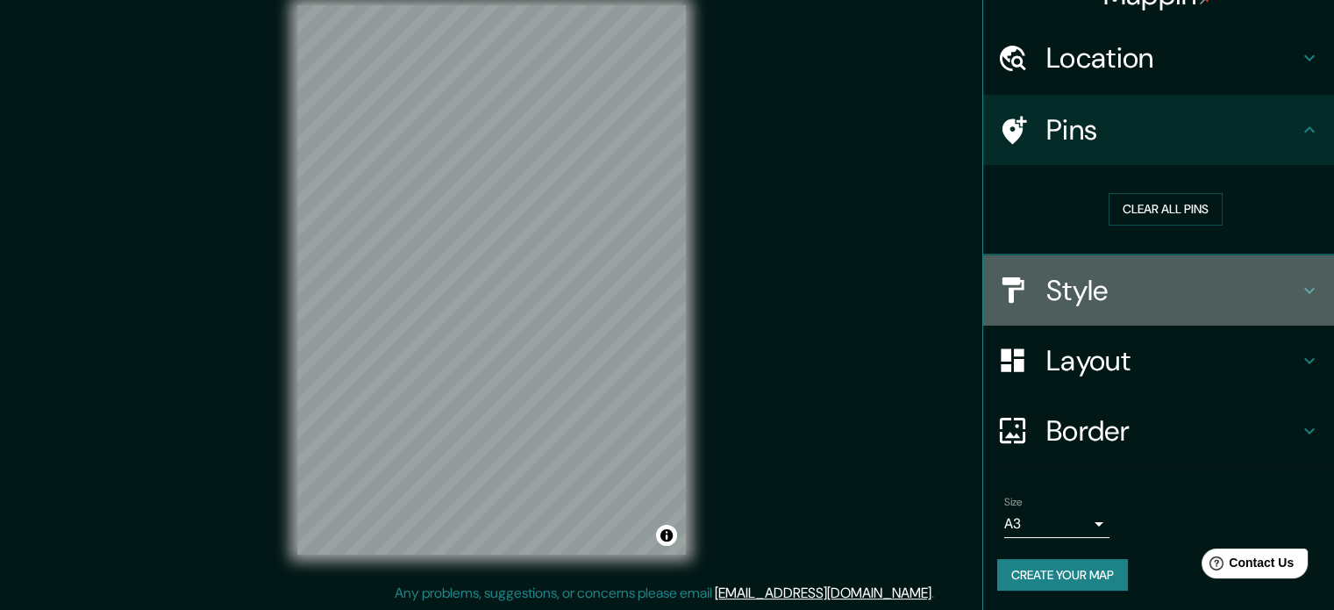
click at [1150, 283] on h4 "Style" at bounding box center [1173, 290] width 253 height 35
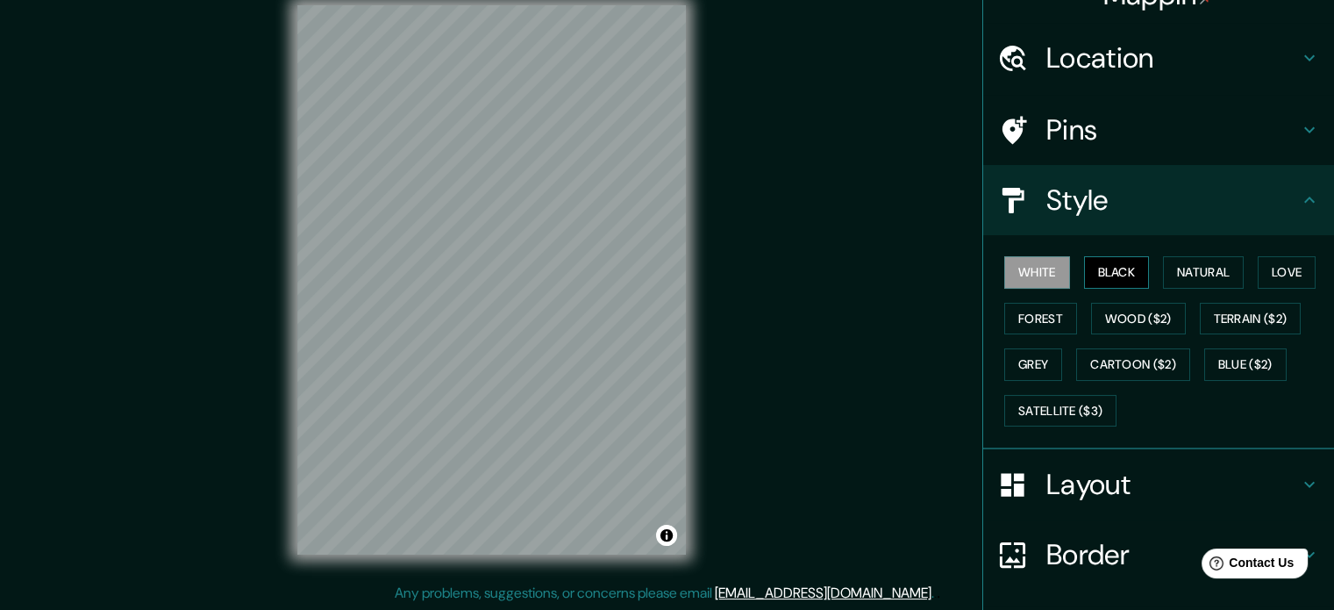
click at [1104, 275] on button "Black" at bounding box center [1117, 272] width 66 height 32
click at [1178, 262] on button "Natural" at bounding box center [1203, 272] width 81 height 32
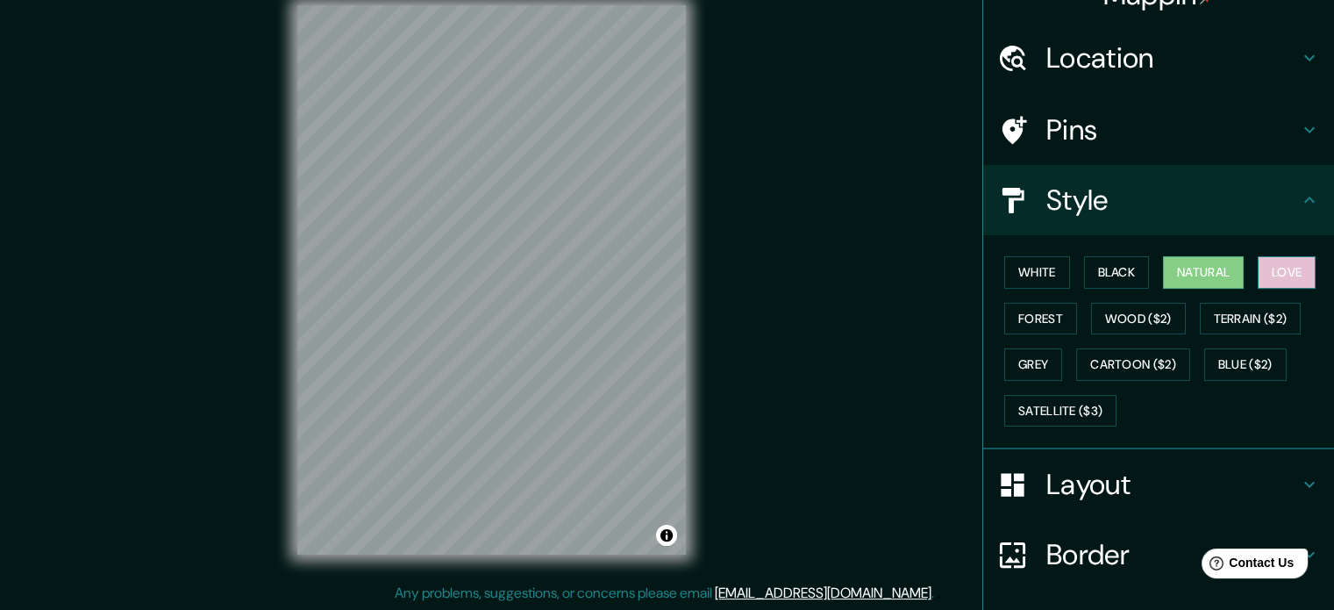
click at [1271, 272] on button "Love" at bounding box center [1287, 272] width 58 height 32
click at [1047, 315] on button "Forest" at bounding box center [1040, 319] width 73 height 32
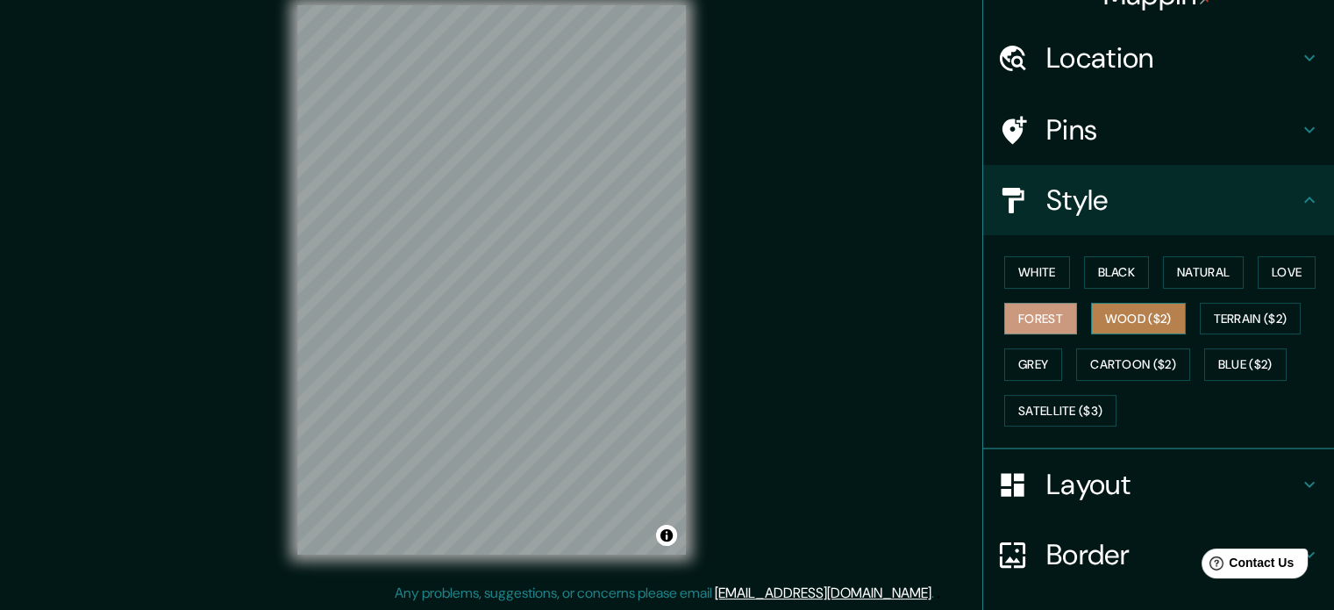
click at [1126, 313] on button "Wood ($2)" at bounding box center [1138, 319] width 95 height 32
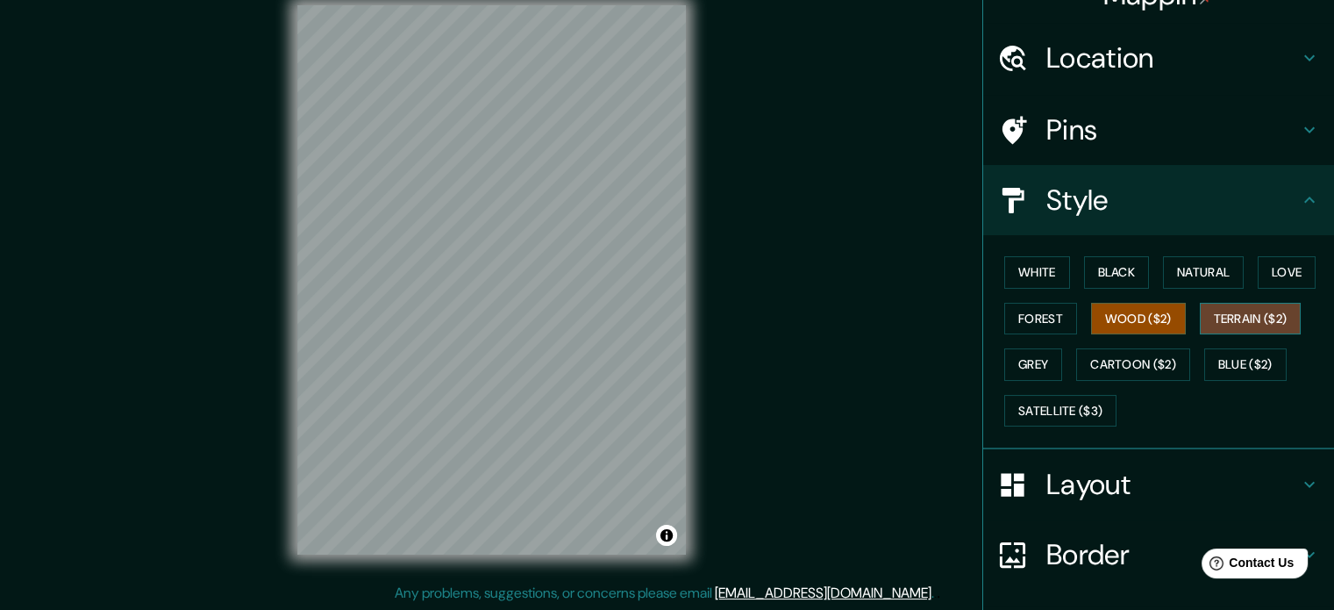
click at [1228, 314] on button "Terrain ($2)" at bounding box center [1251, 319] width 102 height 32
click at [1007, 364] on button "Grey" at bounding box center [1033, 364] width 58 height 32
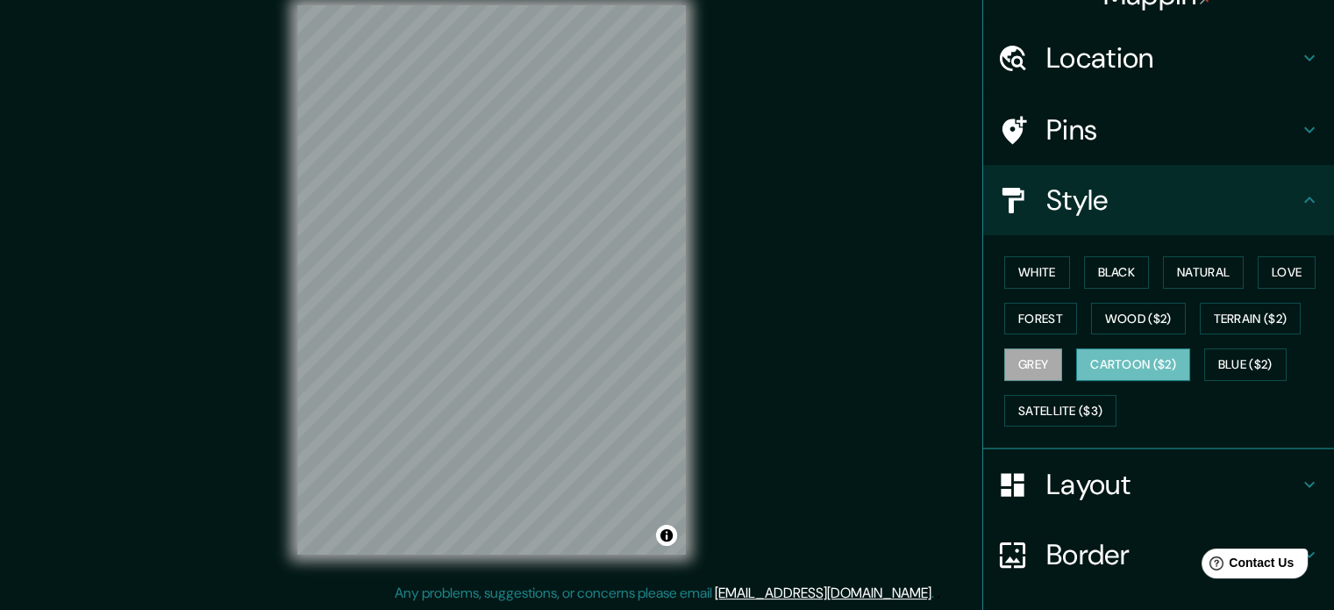
click at [1118, 351] on button "Cartoon ($2)" at bounding box center [1133, 364] width 114 height 32
click at [1204, 365] on button "Blue ($2)" at bounding box center [1245, 364] width 82 height 32
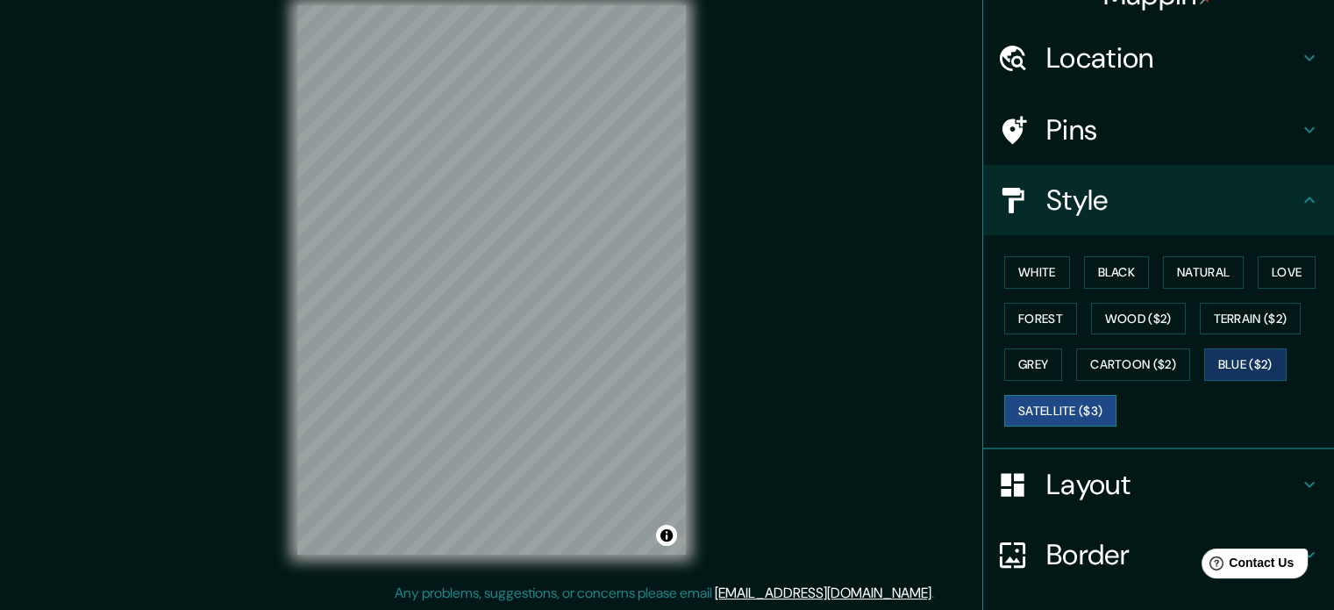
click at [1034, 410] on button "Satellite ($3)" at bounding box center [1060, 411] width 112 height 32
